Goal: Find specific page/section: Find specific page/section

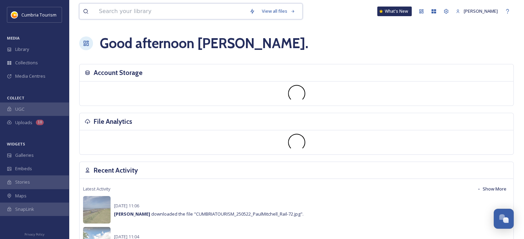
click at [137, 12] on input at bounding box center [170, 11] width 150 height 15
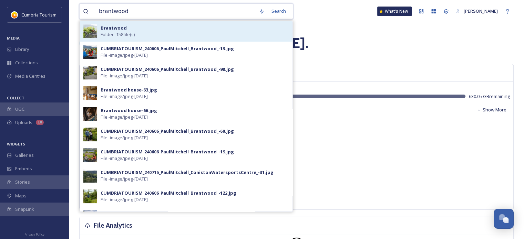
type input "brantwood"
click at [139, 34] on div "Brantwood Folder - 158 file(s)" at bounding box center [195, 31] width 188 height 13
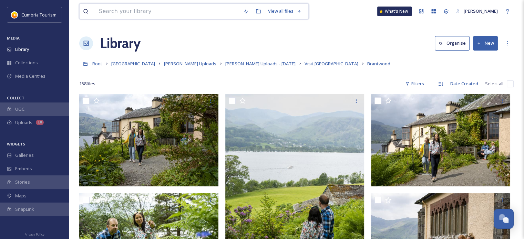
click at [138, 12] on input at bounding box center [167, 11] width 144 height 15
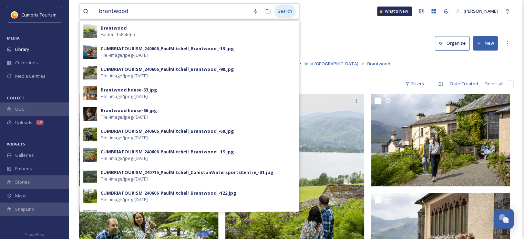
type input "brantwood"
click at [285, 13] on div "Search" at bounding box center [284, 10] width 21 height 13
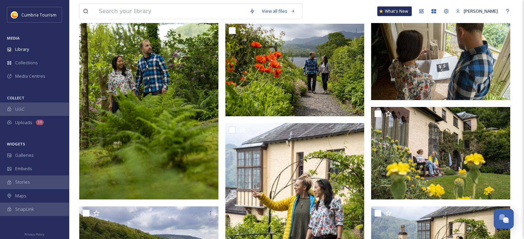
scroll to position [1893, 0]
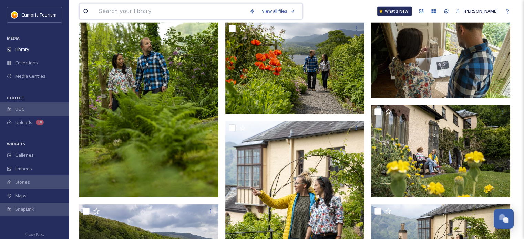
click at [158, 11] on input at bounding box center [170, 11] width 150 height 15
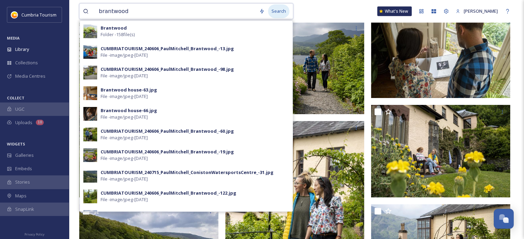
type input "brantwood"
click at [280, 12] on div "Search" at bounding box center [278, 10] width 21 height 13
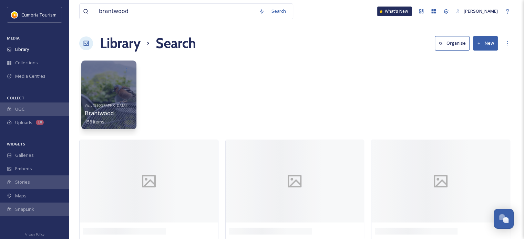
scroll to position [4, 0]
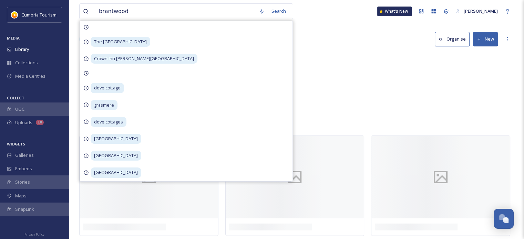
click at [335, 63] on div "Visit [GEOGRAPHIC_DATA] Brantwood 158 items" at bounding box center [296, 92] width 434 height 79
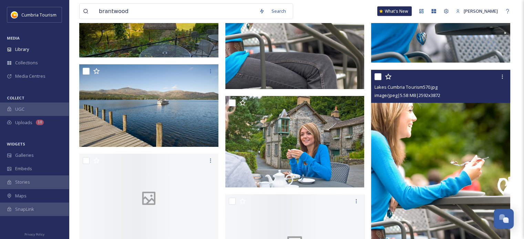
scroll to position [9538, 0]
